Goal: Transaction & Acquisition: Book appointment/travel/reservation

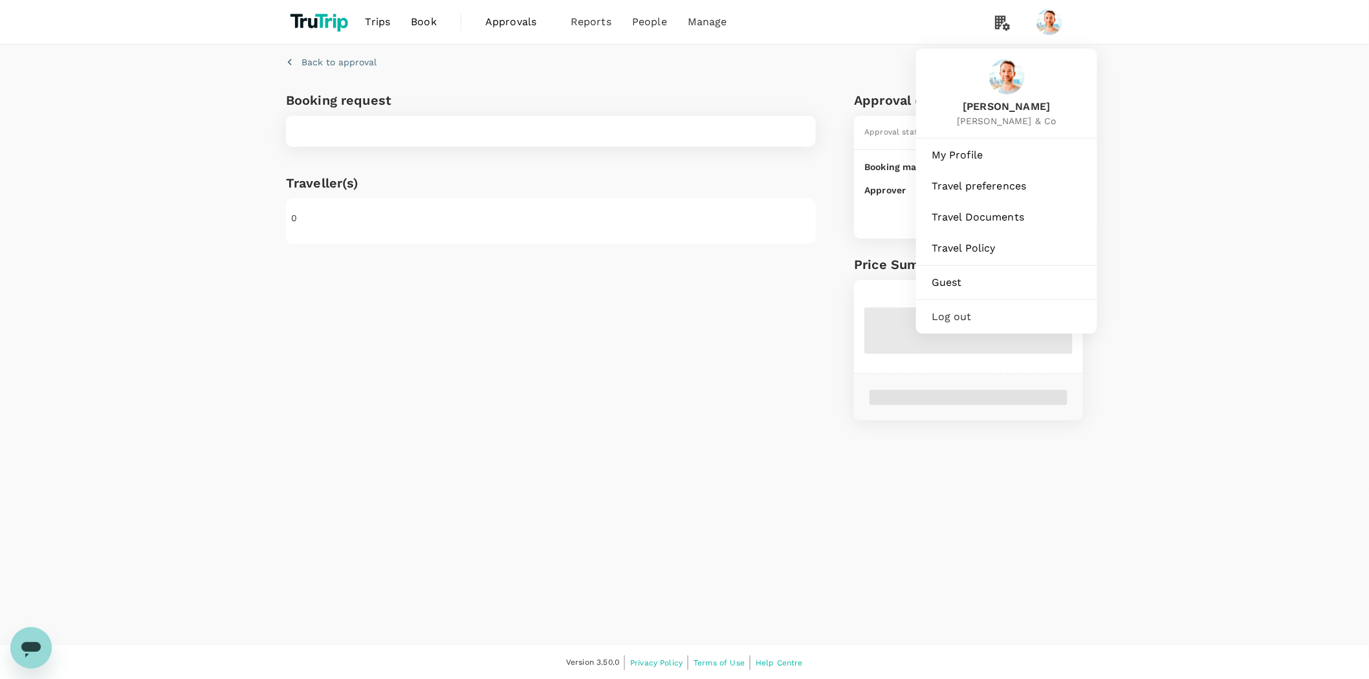
click at [988, 317] on span "Log out" at bounding box center [1007, 317] width 150 height 16
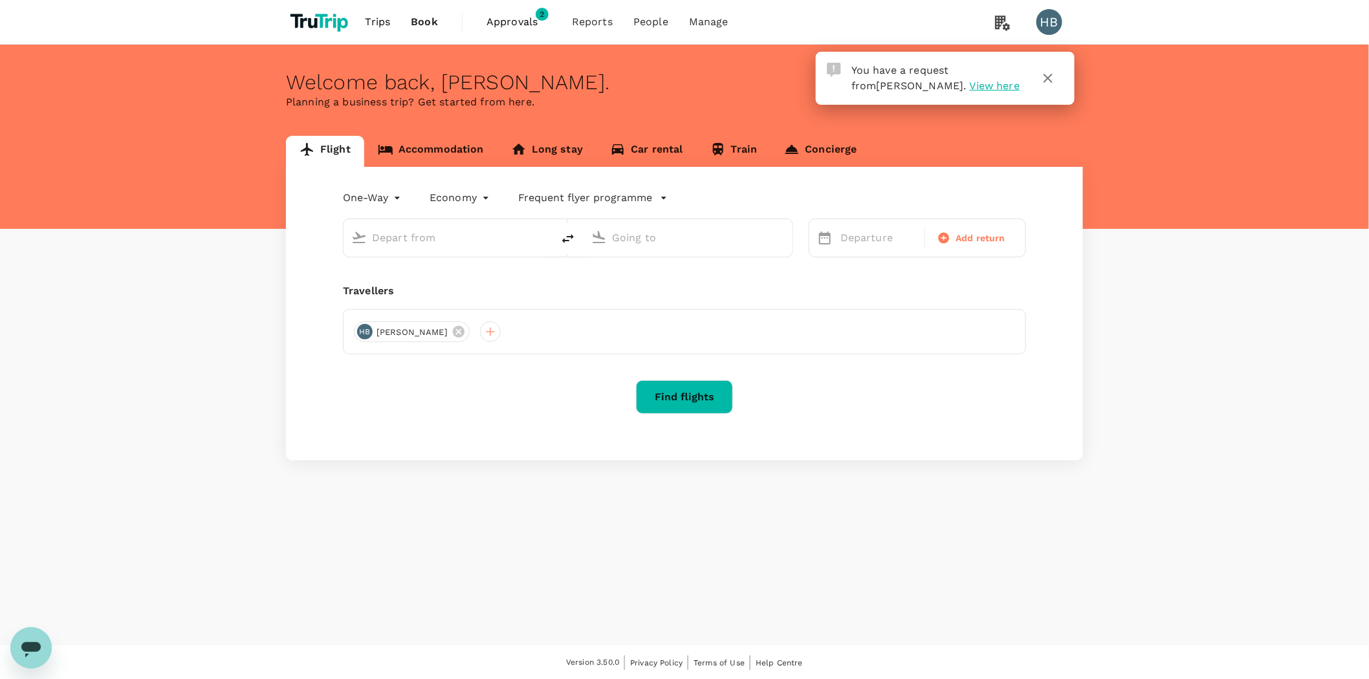
type input "roundtrip"
type input "[GEOGRAPHIC_DATA] ([GEOGRAPHIC_DATA])"
type input "Singapore Changi (SIN)"
